Goal: Information Seeking & Learning: Learn about a topic

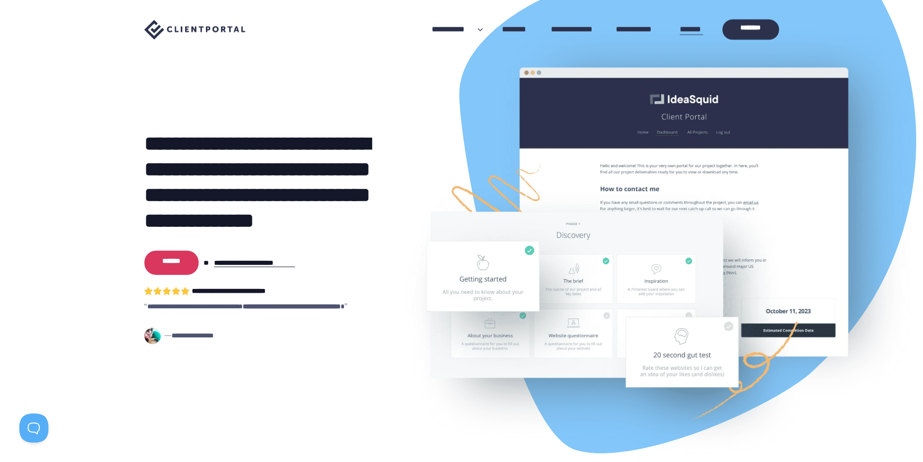
click at [683, 33] on link "*******" at bounding box center [691, 30] width 23 height 8
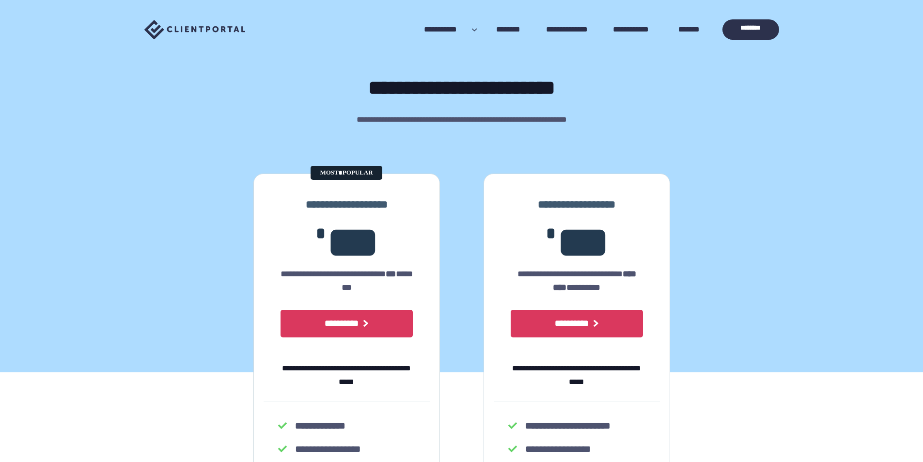
click at [299, 81] on h1 "**********" at bounding box center [461, 88] width 923 height 26
click at [504, 30] on link "********" at bounding box center [511, 30] width 31 height 10
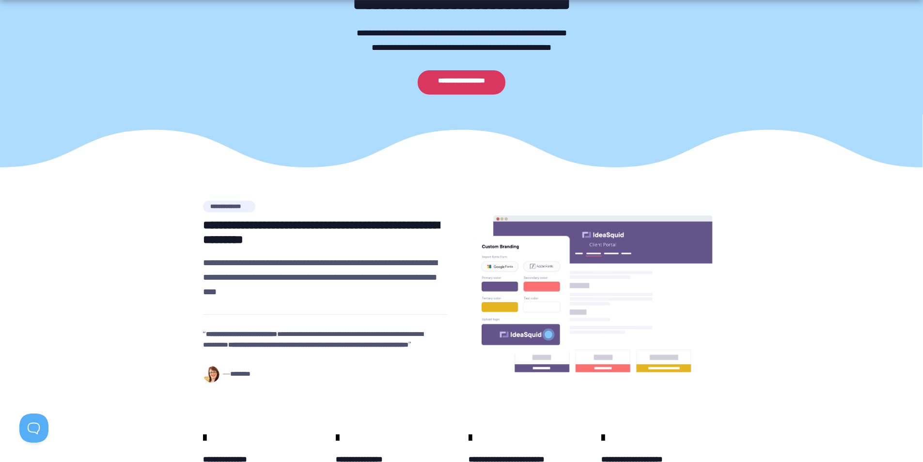
scroll to position [194, 0]
